Goal: Navigation & Orientation: Find specific page/section

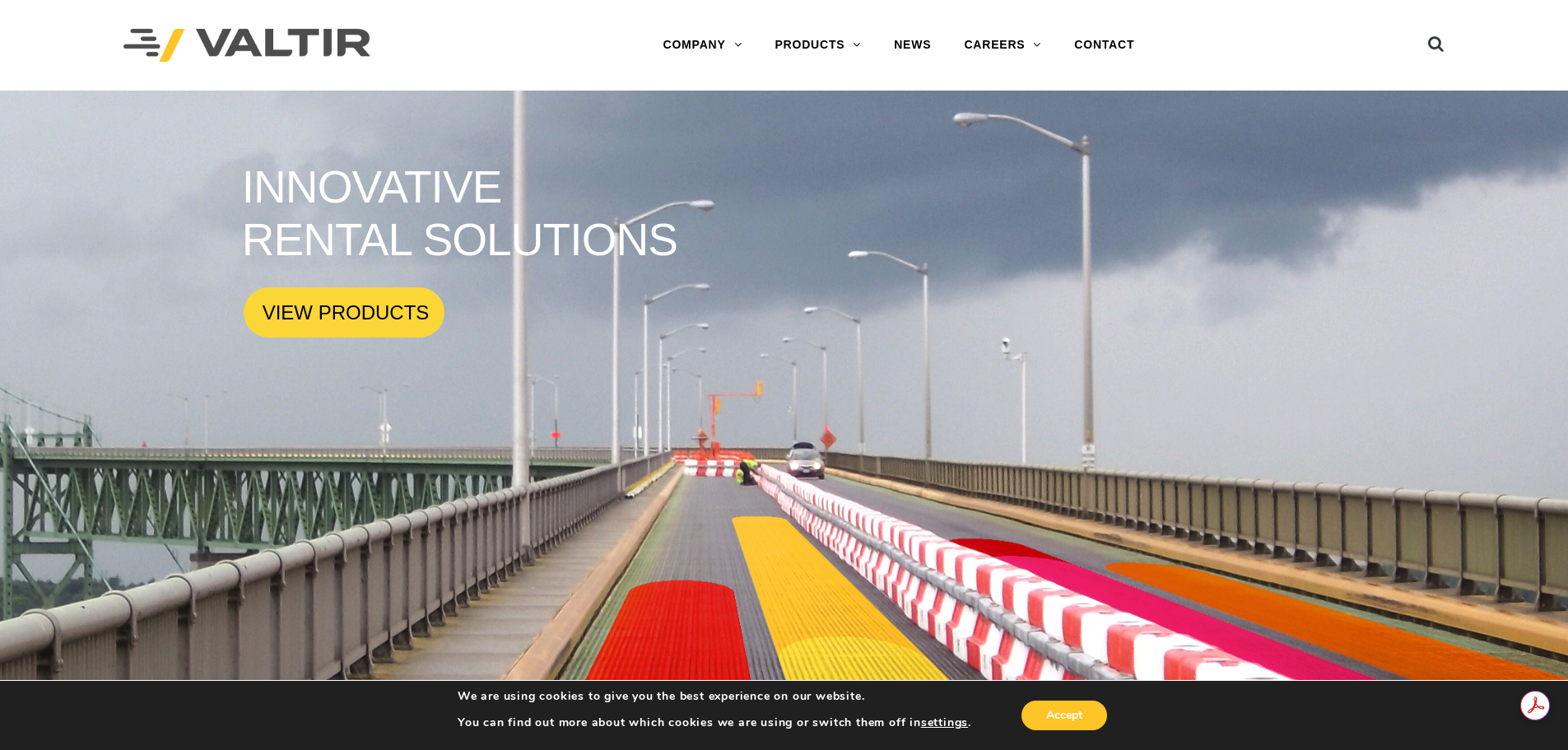
click at [368, 392] on rs-slide "INNOVATIVE RENTAL SOLUTIONS VIEW PRODUCTS" at bounding box center [784, 465] width 1568 height 750
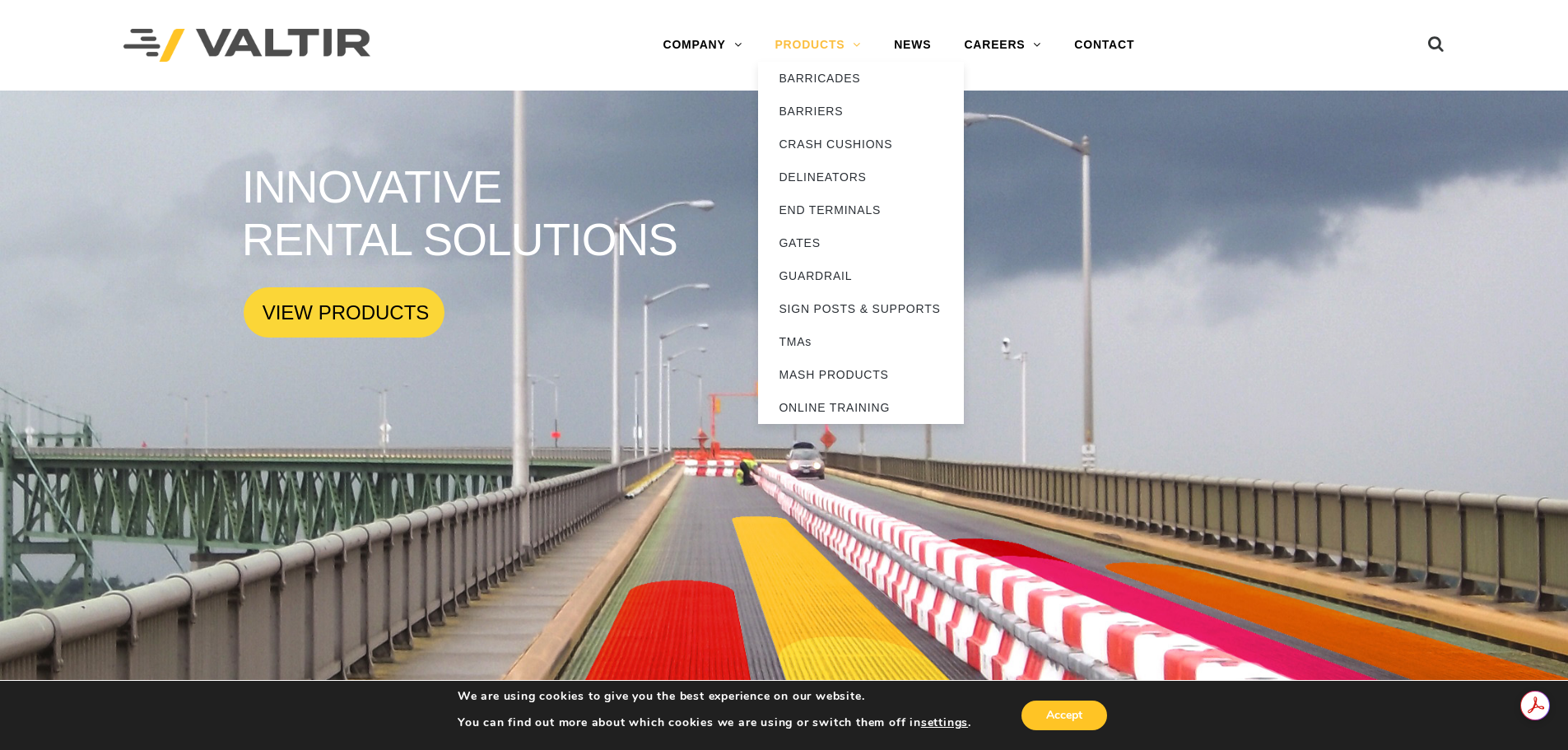
click at [805, 44] on link "PRODUCTS" at bounding box center [818, 45] width 119 height 33
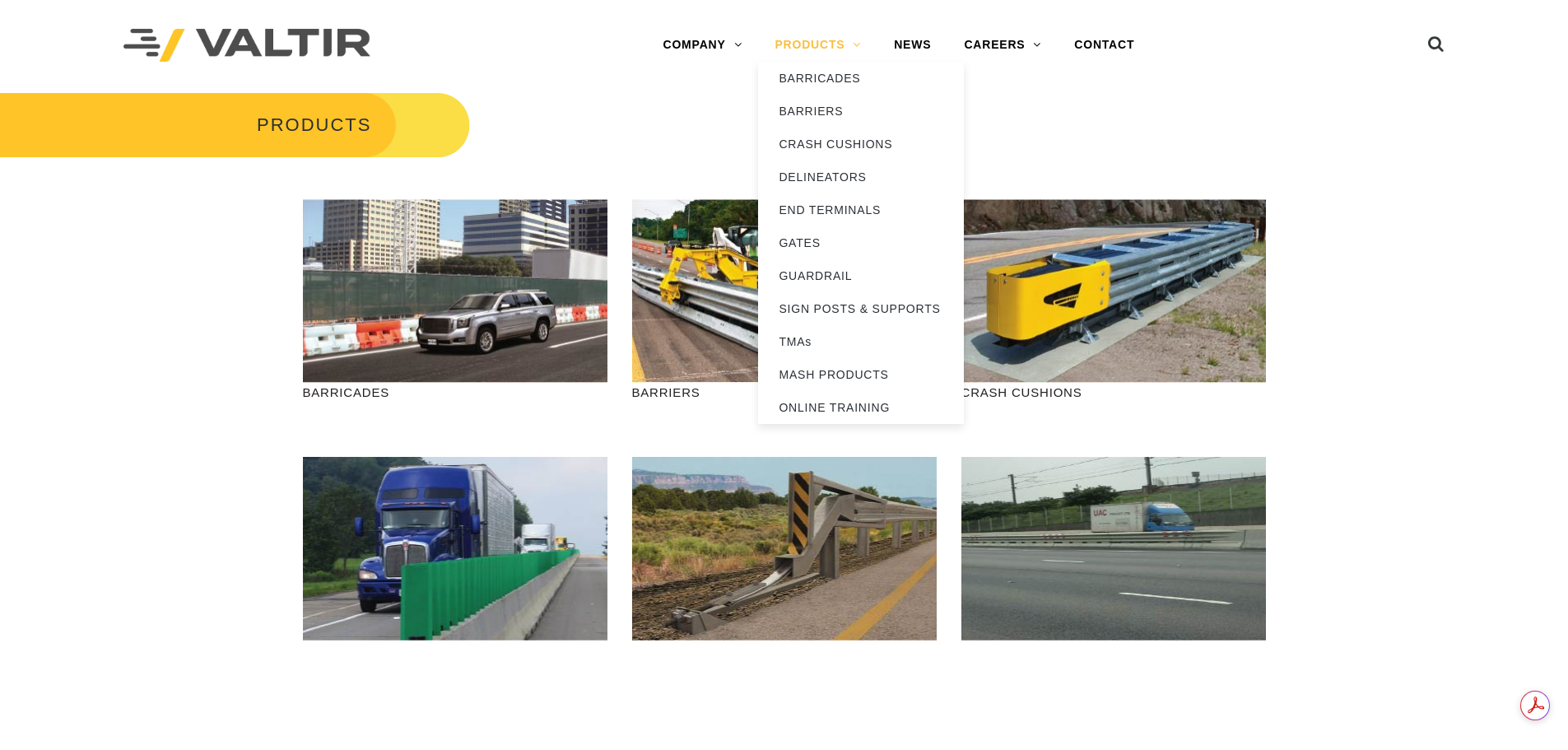
click at [790, 49] on link "PRODUCTS" at bounding box center [818, 45] width 119 height 33
